Goal: Transaction & Acquisition: Purchase product/service

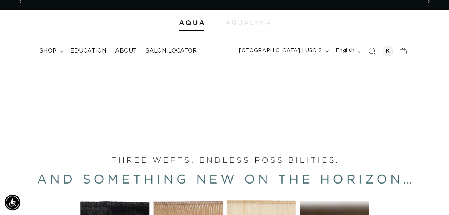
scroll to position [0, 796]
click at [49, 51] on span "shop" at bounding box center [47, 50] width 17 height 7
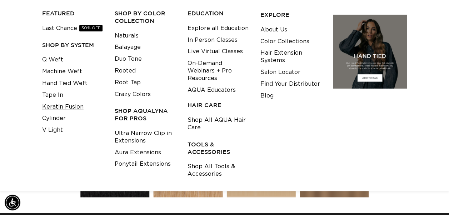
scroll to position [0, 0]
click at [75, 110] on link "Keratin Fusion" at bounding box center [62, 107] width 41 height 12
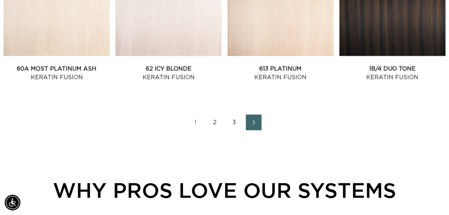
click at [215, 120] on link "2" at bounding box center [215, 123] width 16 height 16
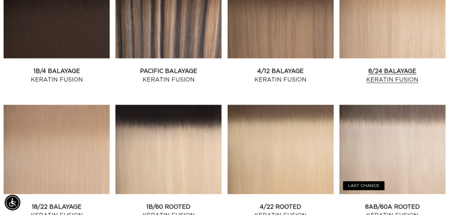
click at [366, 67] on link "8/24 Balayage Keratin Fusion" at bounding box center [392, 75] width 106 height 17
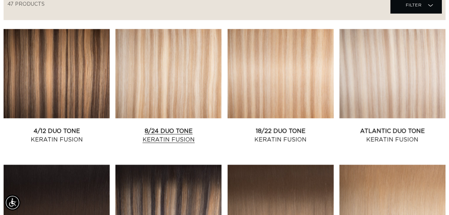
click at [202, 127] on link "8/24 Duo Tone Keratin Fusion" at bounding box center [168, 135] width 106 height 17
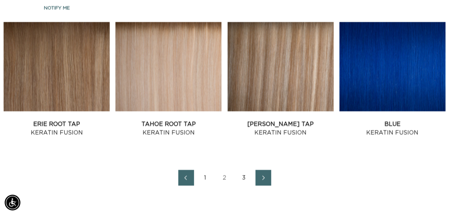
click at [204, 178] on link "1" at bounding box center [205, 178] width 16 height 16
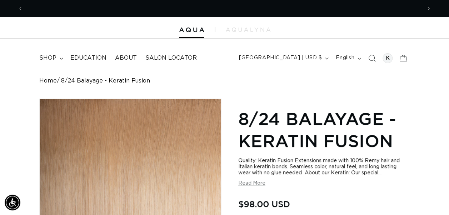
scroll to position [0, 398]
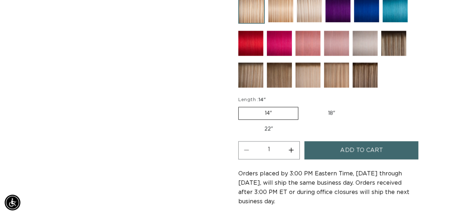
scroll to position [387, 0]
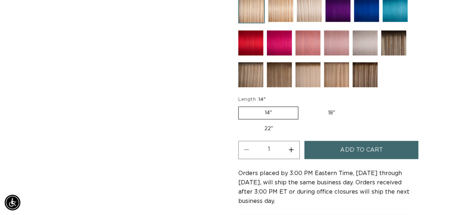
click at [345, 146] on span "Add to cart" at bounding box center [361, 150] width 42 height 18
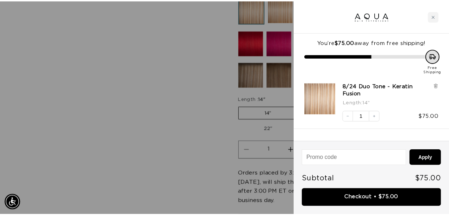
scroll to position [0, 403]
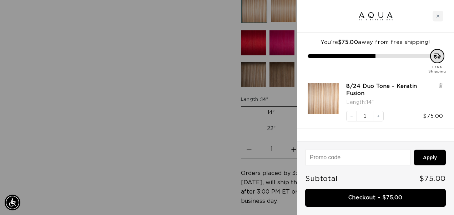
click at [199, 121] on div at bounding box center [227, 107] width 454 height 215
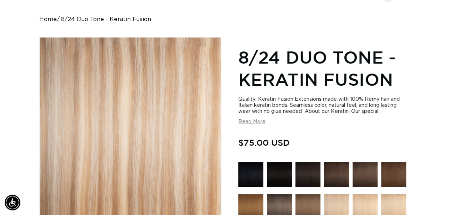
scroll to position [0, 0]
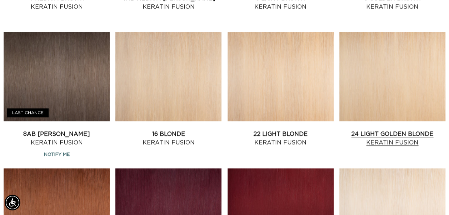
scroll to position [533, 0]
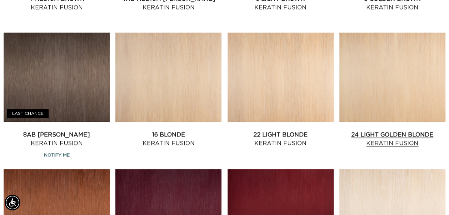
click at [378, 130] on link "24 Light Golden Blonde Keratin Fusion" at bounding box center [392, 138] width 106 height 17
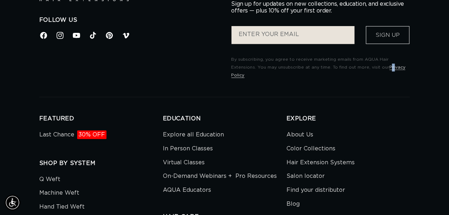
scroll to position [0, 398]
drag, startPoint x: 362, startPoint y: 76, endPoint x: 375, endPoint y: 77, distance: 12.6
click at [375, 77] on div "Follow Us Facebook Instagram YouTube TikTok Pinterest Vimeo Stay in the Loop, G…" at bounding box center [224, 38] width 370 height 118
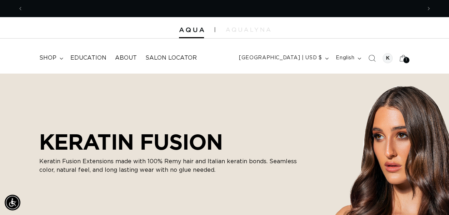
scroll to position [0, 0]
click at [61, 56] on summary "shop" at bounding box center [50, 58] width 31 height 16
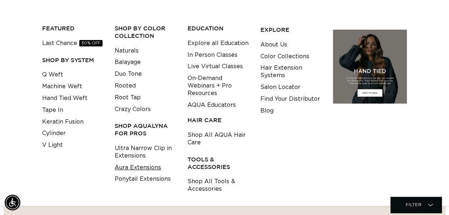
click at [146, 165] on link "Aura Extensions" at bounding box center [138, 168] width 46 height 12
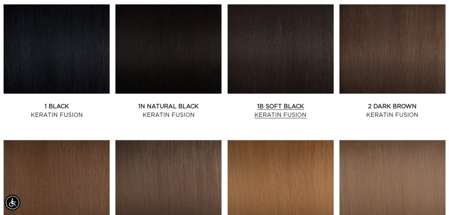
scroll to position [0, 796]
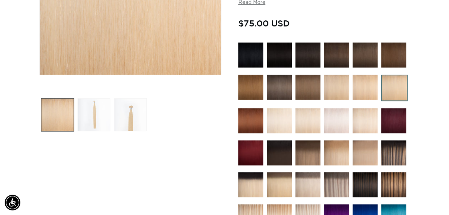
scroll to position [0, 796]
drag, startPoint x: 378, startPoint y: 97, endPoint x: 416, endPoint y: 95, distance: 38.3
click at [416, 95] on div "Home 24 Light Golden Blonde - Keratin Fusion Skip to product information Open m…" at bounding box center [224, 178] width 449 height 607
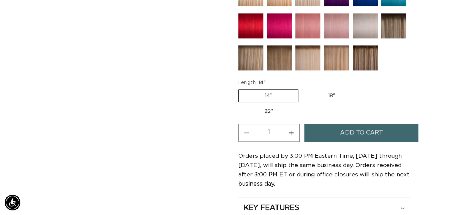
scroll to position [428, 0]
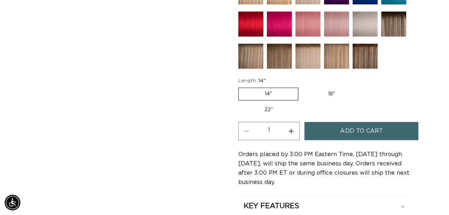
click at [366, 130] on span "Add to cart" at bounding box center [361, 131] width 42 height 18
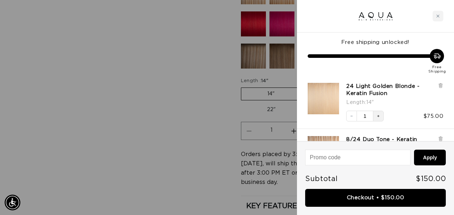
scroll to position [0, 807]
click at [377, 114] on icon "Increase quantity" at bounding box center [378, 116] width 4 height 4
click at [371, 33] on div "Free shipping unlocked! Free Shipping" at bounding box center [375, 53] width 157 height 43
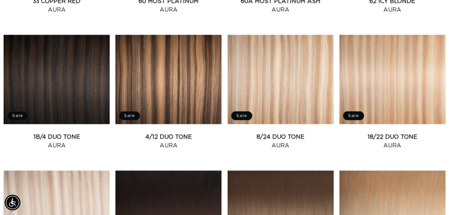
scroll to position [0, 796]
click at [388, 132] on link "18/22 Duo Tone Aura" at bounding box center [392, 140] width 106 height 17
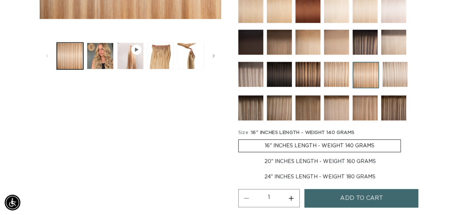
scroll to position [0, 398]
click at [349, 166] on label "20" INCHES LENGTH - WEIGHT 160 GRAMS Variant sold out or unavailable" at bounding box center [319, 161] width 163 height 12
click at [404, 138] on input "20" INCHES LENGTH - WEIGHT 160 GRAMS Variant sold out or unavailable" at bounding box center [404, 138] width 0 height 0
radio input "true"
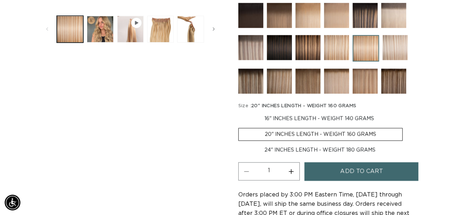
scroll to position [0, 398]
click at [308, 153] on label "24" INCHES LENGTH - WEIGHT 180 GRAMS Variant sold out or unavailable" at bounding box center [319, 150] width 163 height 12
click at [406, 127] on input "24" INCHES LENGTH - WEIGHT 180 GRAMS Variant sold out or unavailable" at bounding box center [406, 126] width 0 height 0
radio input "true"
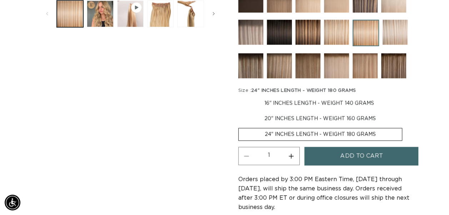
drag, startPoint x: 308, startPoint y: 153, endPoint x: 294, endPoint y: 106, distance: 49.9
click at [294, 106] on label "16" INCHES LENGTH - WEIGHT 140 GRAMS Variant sold out or unavailable" at bounding box center [319, 103] width 162 height 12
click at [240, 96] on input "16" INCHES LENGTH - WEIGHT 140 GRAMS Variant sold out or unavailable" at bounding box center [240, 96] width 0 height 0
radio input "true"
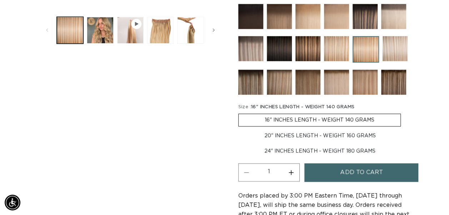
scroll to position [0, 796]
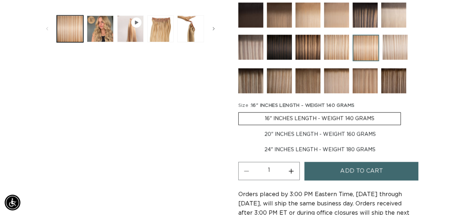
click at [309, 136] on label "20" INCHES LENGTH - WEIGHT 160 GRAMS Variant sold out or unavailable" at bounding box center [319, 134] width 163 height 12
click at [404, 111] on input "20" INCHES LENGTH - WEIGHT 160 GRAMS Variant sold out or unavailable" at bounding box center [404, 111] width 0 height 0
radio input "true"
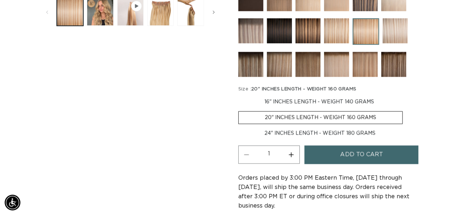
scroll to position [303, 0]
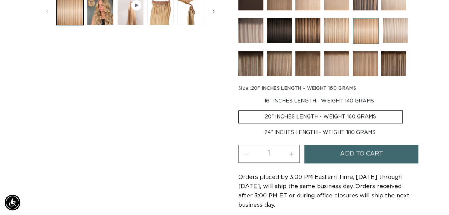
click at [321, 137] on label "24" INCHES LENGTH - WEIGHT 180 GRAMS Variant sold out or unavailable" at bounding box center [319, 132] width 163 height 12
click at [406, 109] on input "24" INCHES LENGTH - WEIGHT 180 GRAMS Variant sold out or unavailable" at bounding box center [406, 109] width 0 height 0
radio input "true"
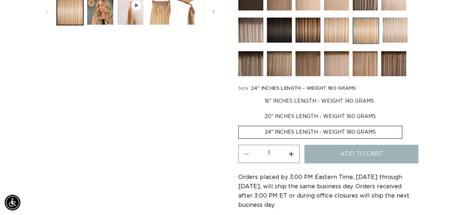
scroll to position [0, 398]
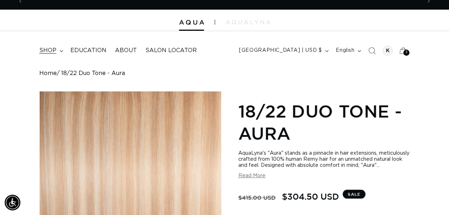
scroll to position [0, 398]
click at [54, 45] on summary "shop" at bounding box center [50, 50] width 31 height 16
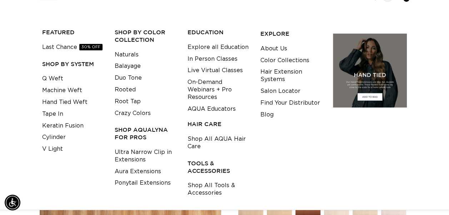
scroll to position [62, 0]
click at [150, 183] on link "Ponytail Extensions" at bounding box center [143, 183] width 56 height 12
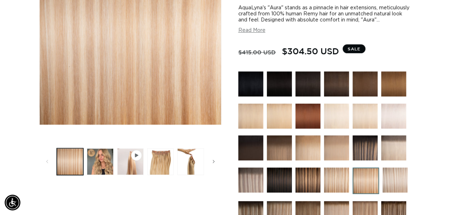
scroll to position [0, 0]
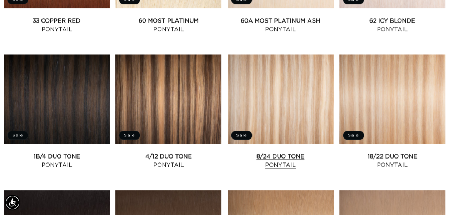
click at [253, 152] on link "8/24 Duo Tone Ponytail" at bounding box center [280, 160] width 106 height 17
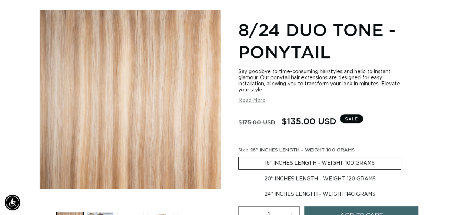
click at [281, 181] on label "20" INCHES LENGTH - WEIGHT 120 GRAMS Variant sold out or unavailable" at bounding box center [319, 179] width 163 height 12
click at [404, 156] on input "20" INCHES LENGTH - WEIGHT 120 GRAMS Variant sold out or unavailable" at bounding box center [404, 155] width 0 height 0
radio input "true"
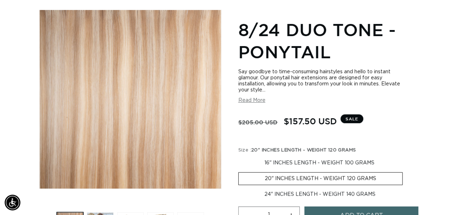
click at [289, 197] on label "24" INCHES LENGTH - WEIGHT 140 GRAMS Variant sold out or unavailable" at bounding box center [319, 194] width 163 height 12
click at [406, 171] on input "24" INCHES LENGTH - WEIGHT 140 GRAMS Variant sold out or unavailable" at bounding box center [406, 171] width 0 height 0
radio input "true"
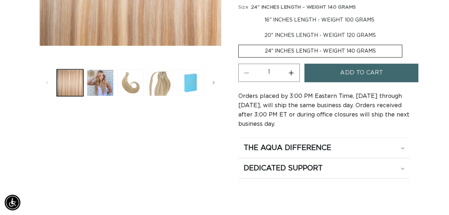
scroll to position [232, 0]
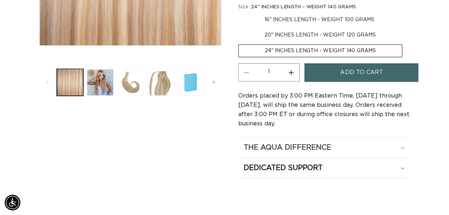
click at [403, 146] on div "The Aqua Difference" at bounding box center [323, 147] width 161 height 9
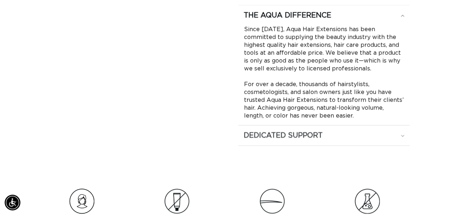
scroll to position [0, 0]
click at [324, 134] on div "Dedicated Support" at bounding box center [323, 135] width 161 height 9
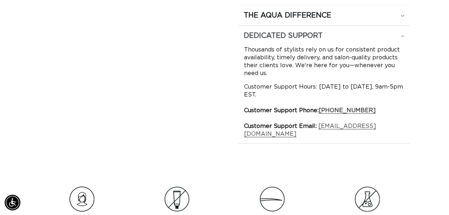
scroll to position [0, 796]
click at [335, 128] on link "[EMAIL_ADDRESS][DOMAIN_NAME]" at bounding box center [310, 130] width 132 height 14
